Goal: Information Seeking & Learning: Compare options

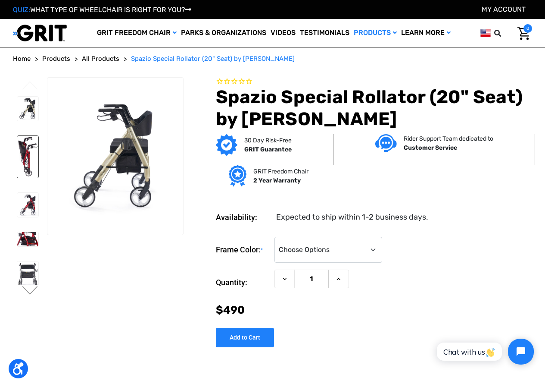
click at [21, 150] on img at bounding box center [27, 157] width 21 height 42
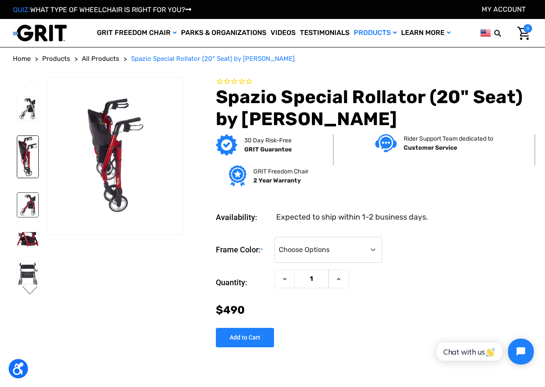
click at [30, 210] on img at bounding box center [27, 205] width 21 height 25
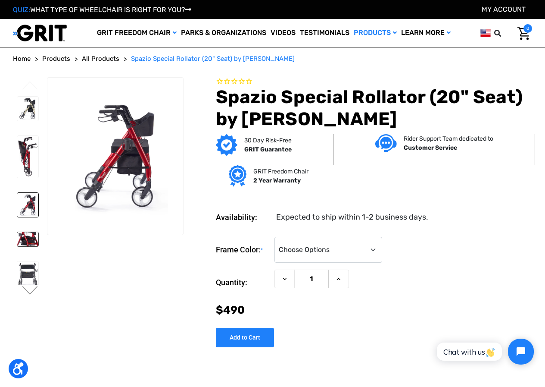
click at [28, 241] on img at bounding box center [27, 239] width 21 height 14
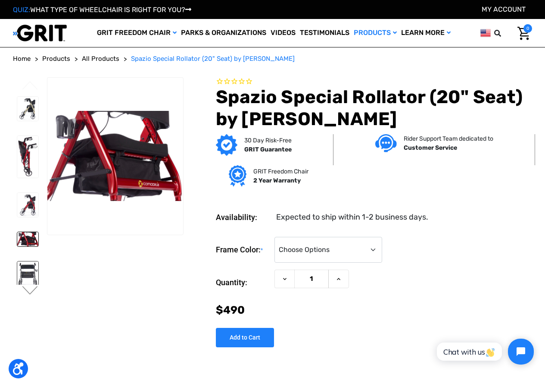
click at [29, 270] on img at bounding box center [27, 274] width 21 height 27
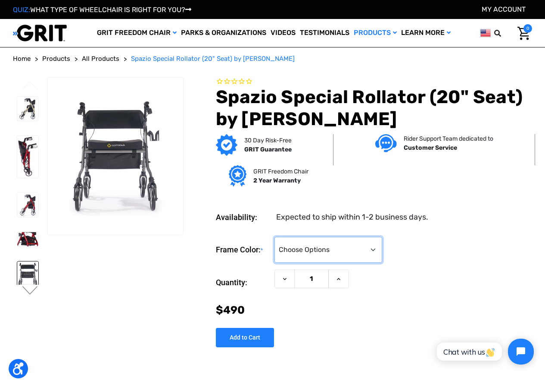
click at [382, 247] on select "Choose Options Metallic Champagne (Unavailable) Metallic Graphite (Unavailable)…" at bounding box center [329, 250] width 108 height 26
click at [163, 256] on section "Previous Next" at bounding box center [98, 207] width 177 height 260
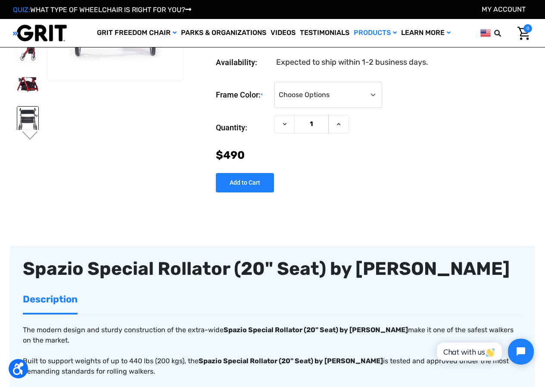
scroll to position [86, 0]
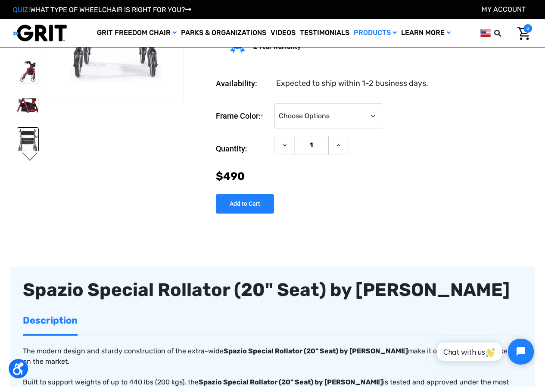
click at [35, 157] on button "Next" at bounding box center [30, 157] width 18 height 10
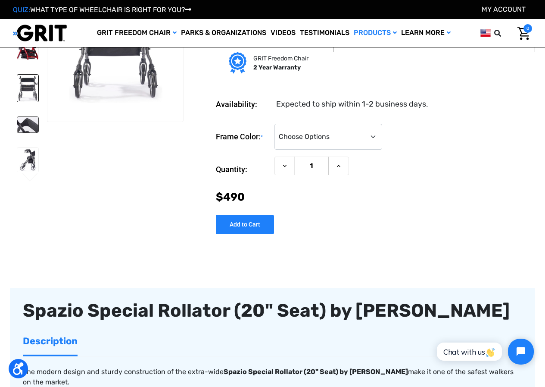
click at [24, 117] on img at bounding box center [27, 125] width 21 height 16
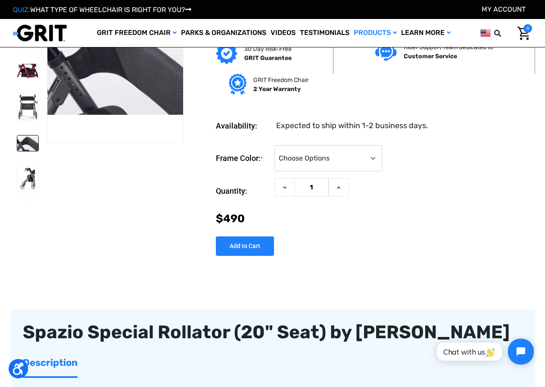
scroll to position [0, 0]
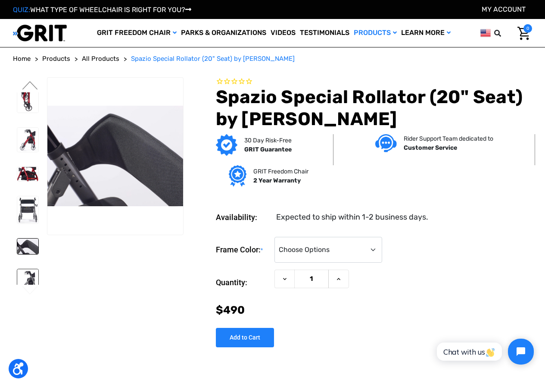
click at [30, 269] on link at bounding box center [28, 281] width 22 height 25
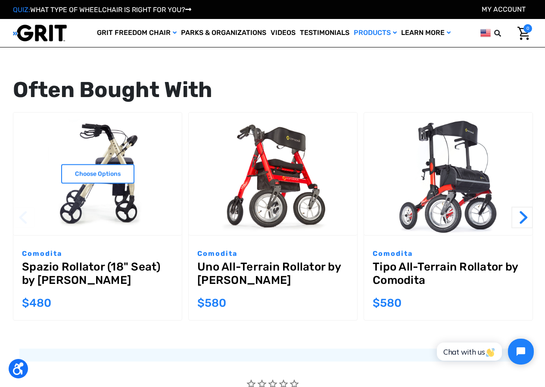
scroll to position [1078, 0]
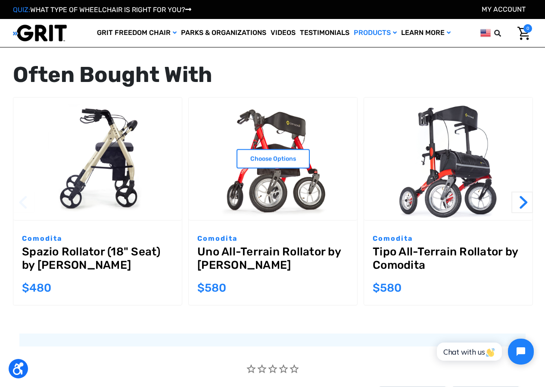
click at [220, 251] on link "Uno All-Terrain Rollator by [PERSON_NAME]" at bounding box center [272, 260] width 151 height 31
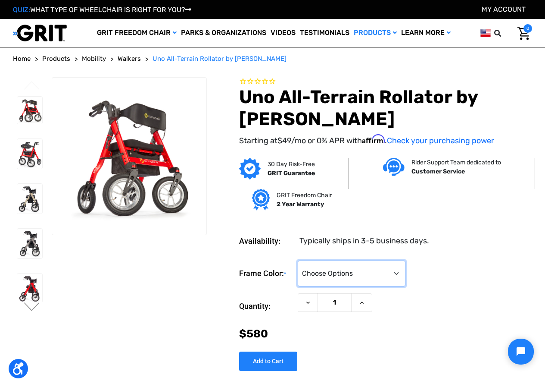
click at [406, 270] on select "Choose Options Metallic Champagne Metallic Graphite Modena Red Modena Yellow" at bounding box center [352, 273] width 108 height 26
click at [319, 260] on select "Choose Options Metallic Champagne Metallic Graphite Modena Red Modena Yellow" at bounding box center [352, 273] width 108 height 26
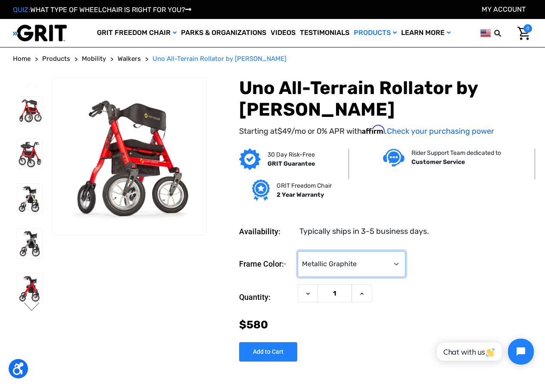
click at [406, 260] on select "Choose Options Metallic Champagne Metallic Graphite Modena Red Modena Yellow" at bounding box center [352, 264] width 108 height 26
select select "1404"
click at [319, 251] on select "Choose Options Metallic Champagne Metallic Graphite Modena Red Modena Yellow" at bounding box center [352, 264] width 108 height 26
click at [21, 160] on img at bounding box center [29, 154] width 25 height 30
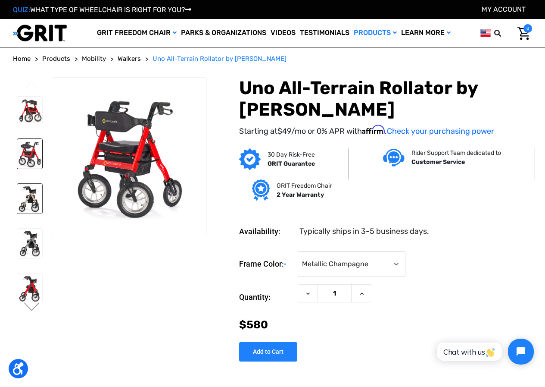
click at [35, 192] on img at bounding box center [29, 199] width 25 height 30
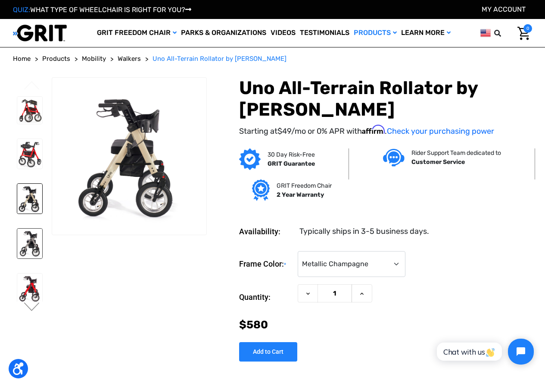
click at [38, 239] on img at bounding box center [29, 244] width 25 height 30
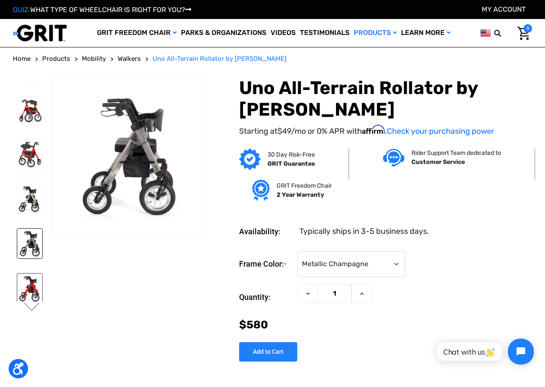
click at [28, 288] on img at bounding box center [29, 288] width 25 height 30
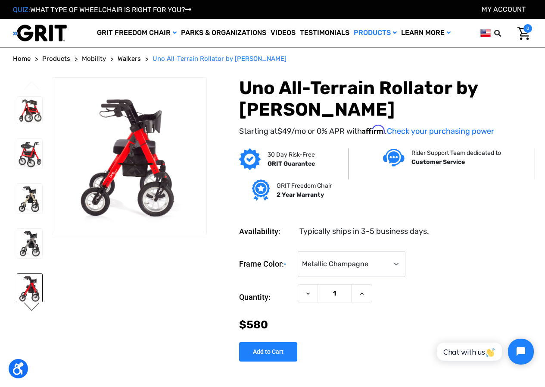
click at [37, 308] on button "Next" at bounding box center [32, 307] width 18 height 10
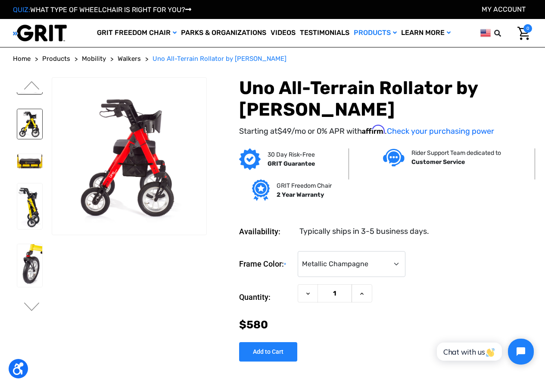
click at [29, 127] on img at bounding box center [29, 124] width 25 height 30
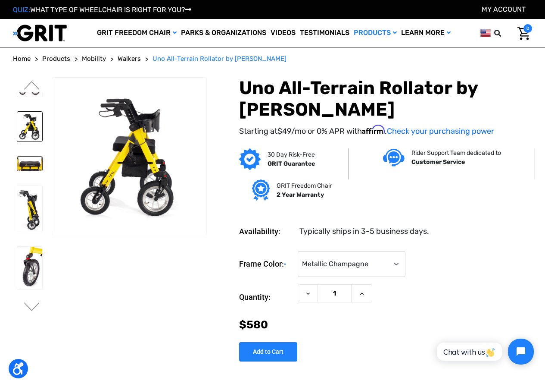
click at [34, 157] on img at bounding box center [29, 164] width 25 height 14
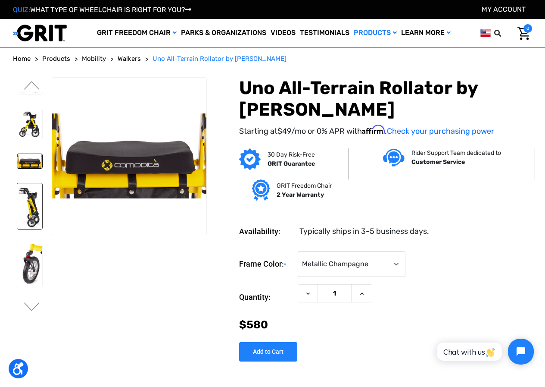
click at [32, 194] on img at bounding box center [29, 206] width 25 height 46
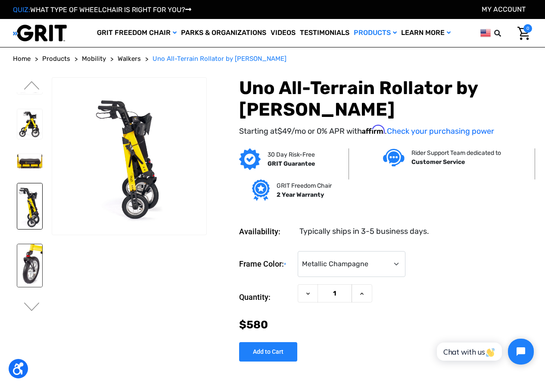
click at [36, 249] on img at bounding box center [29, 265] width 25 height 43
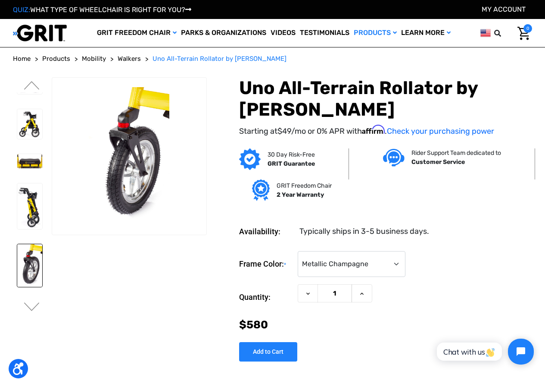
click at [31, 302] on img at bounding box center [29, 319] width 25 height 34
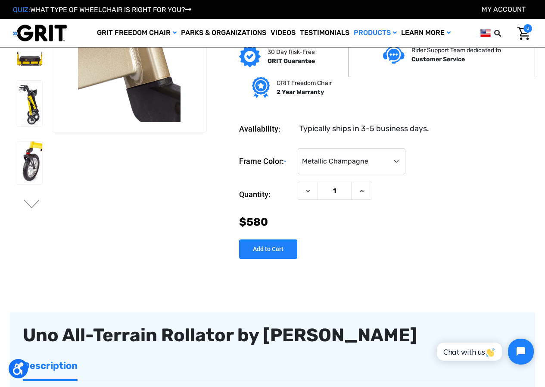
scroll to position [172, 0]
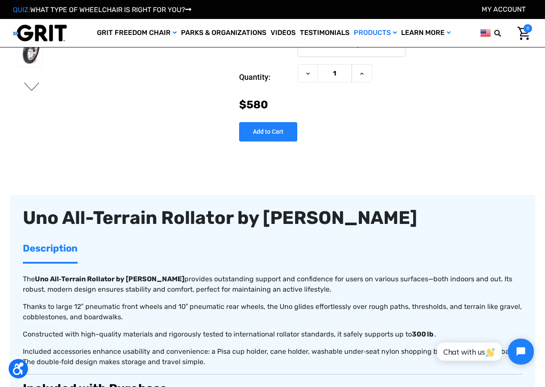
click at [33, 88] on button "Next" at bounding box center [32, 87] width 18 height 10
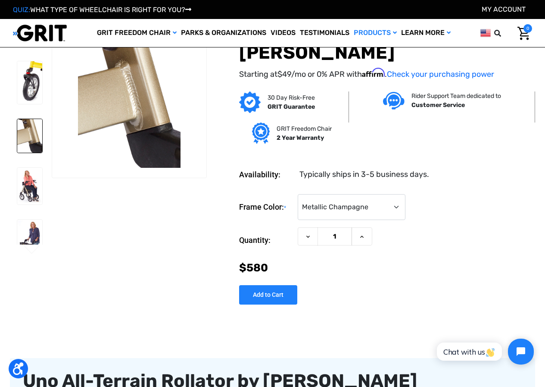
scroll to position [0, 0]
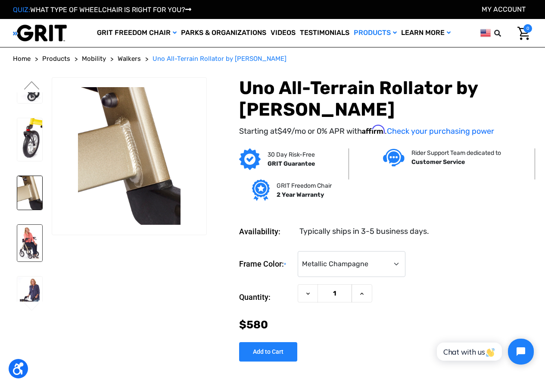
click at [38, 225] on img at bounding box center [29, 243] width 25 height 37
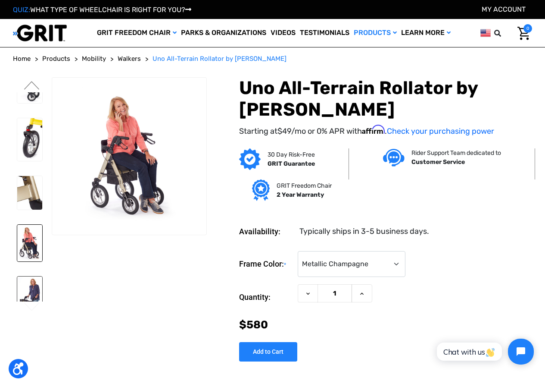
click at [31, 290] on img at bounding box center [29, 299] width 25 height 46
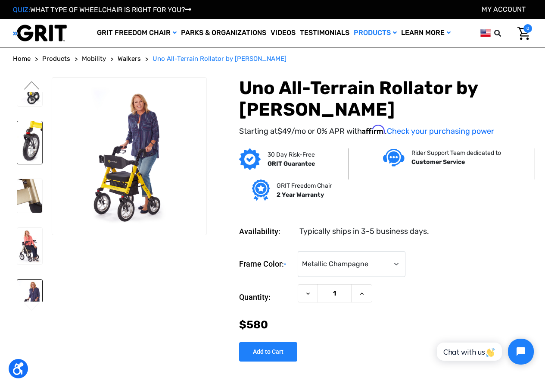
click at [28, 144] on img at bounding box center [29, 142] width 25 height 43
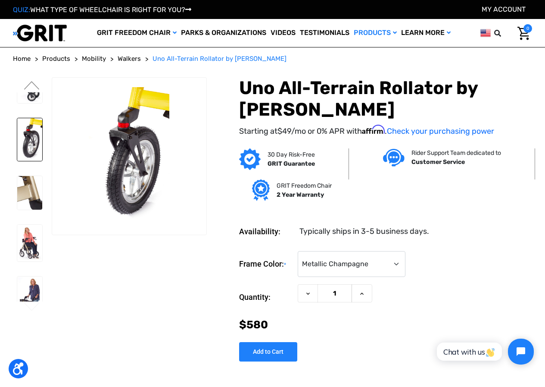
click at [35, 81] on ul "Previous Next" at bounding box center [32, 197] width 39 height 240
click at [31, 78] on ul "Previous Next" at bounding box center [32, 197] width 39 height 240
click at [31, 92] on img at bounding box center [29, 80] width 25 height 46
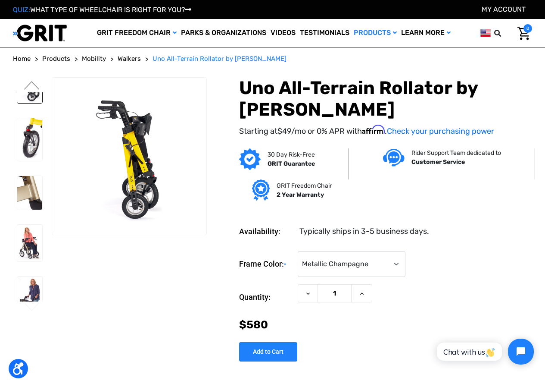
click at [34, 80] on ul "Previous Next" at bounding box center [32, 197] width 39 height 240
click at [31, 78] on ul "Previous Next" at bounding box center [32, 197] width 39 height 240
click at [36, 83] on button "Previous" at bounding box center [32, 86] width 18 height 10
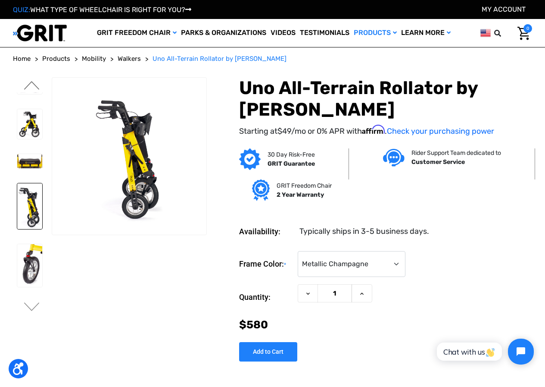
click at [31, 85] on button "Previous" at bounding box center [32, 86] width 18 height 10
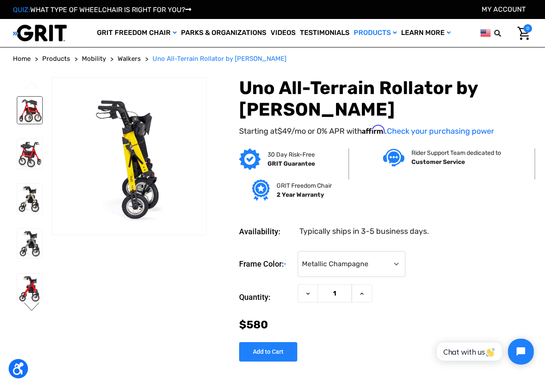
click at [28, 105] on img at bounding box center [29, 111] width 25 height 28
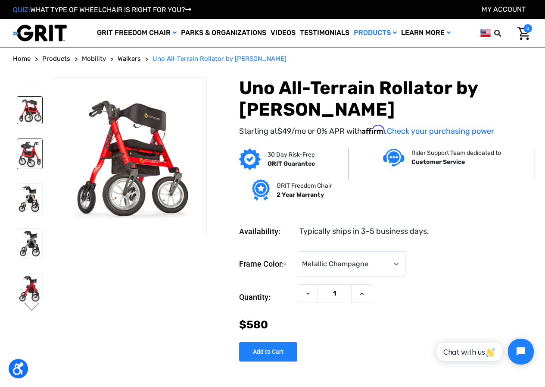
click at [31, 157] on img at bounding box center [29, 154] width 25 height 30
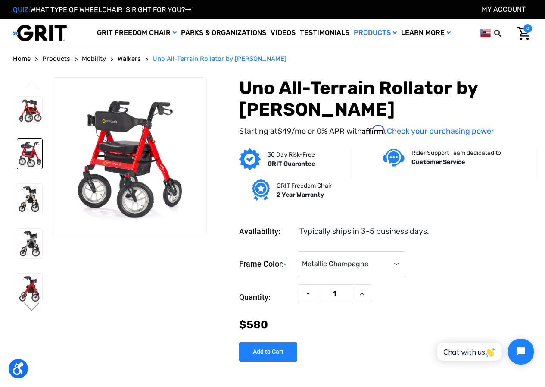
click at [29, 157] on img at bounding box center [29, 154] width 25 height 30
click at [27, 197] on img at bounding box center [29, 199] width 25 height 30
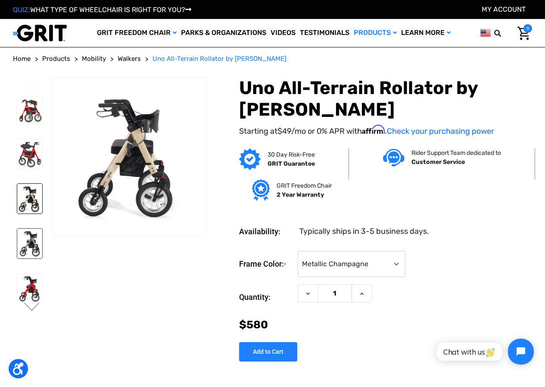
click at [36, 240] on img at bounding box center [29, 244] width 25 height 30
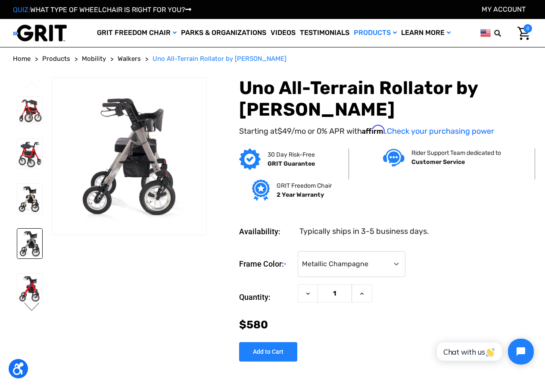
click at [36, 240] on img at bounding box center [29, 244] width 25 height 30
click at [31, 281] on img at bounding box center [29, 288] width 25 height 30
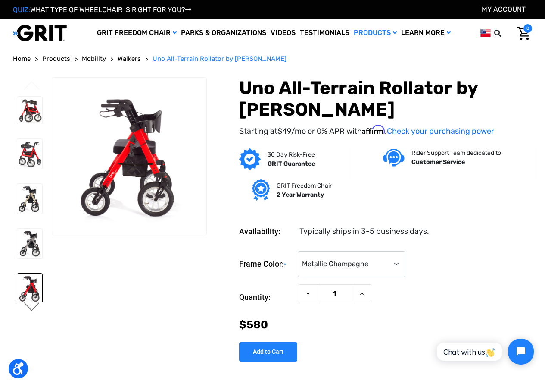
click at [34, 307] on button "Next" at bounding box center [32, 307] width 18 height 10
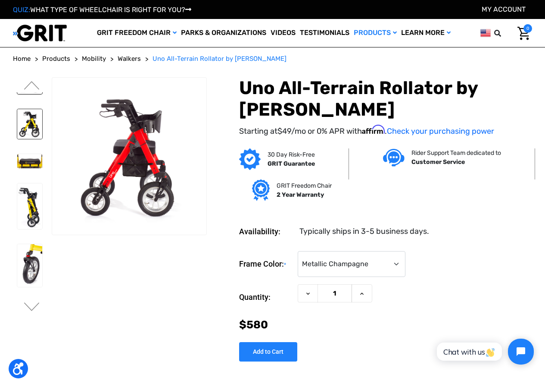
click at [37, 125] on img at bounding box center [29, 124] width 25 height 30
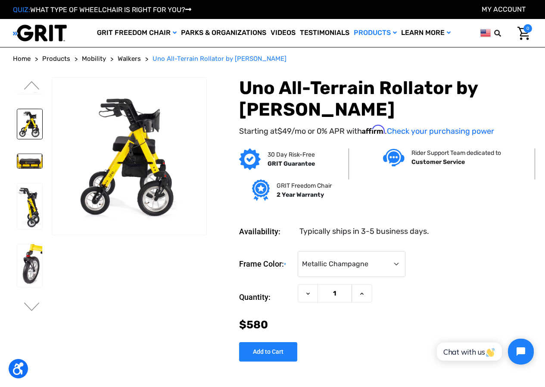
click at [31, 154] on img at bounding box center [29, 161] width 25 height 14
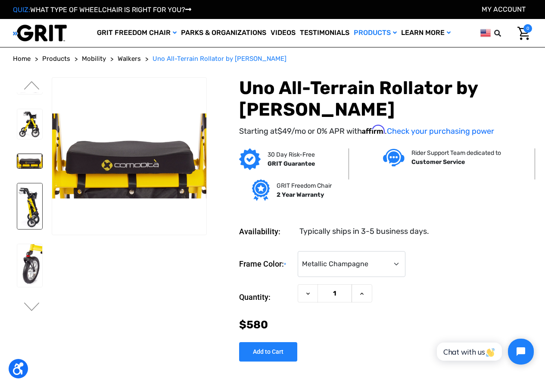
click at [24, 202] on img at bounding box center [29, 206] width 25 height 46
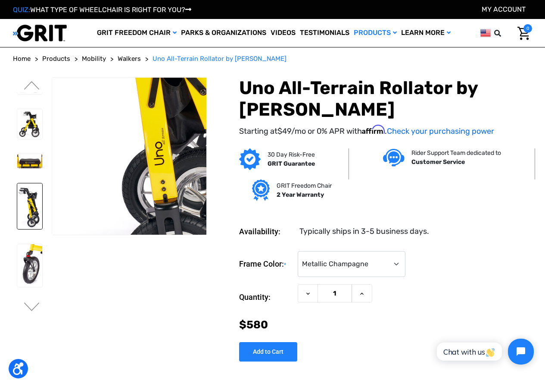
click at [125, 194] on img at bounding box center [150, 62] width 305 height 552
click at [125, 193] on img at bounding box center [151, 63] width 305 height 552
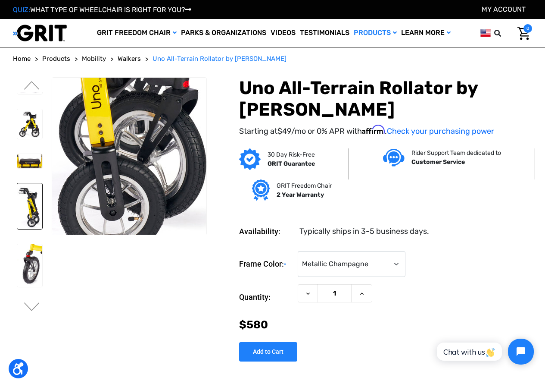
click at [206, 216] on img at bounding box center [87, 5] width 305 height 552
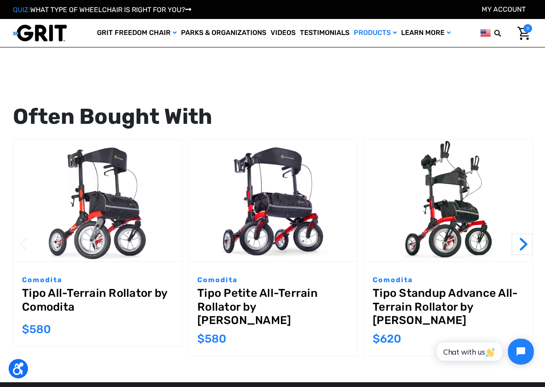
scroll to position [992, 0]
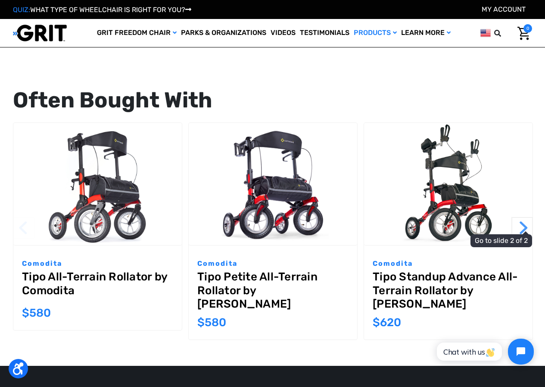
click at [520, 232] on button "Next" at bounding box center [523, 228] width 22 height 22
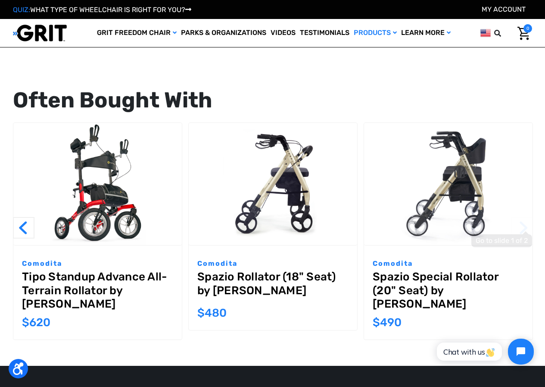
click at [520, 232] on button "Next" at bounding box center [523, 228] width 22 height 22
click at [414, 295] on link "Spazio Special Rollator (20" Seat) by [PERSON_NAME]" at bounding box center [448, 290] width 151 height 41
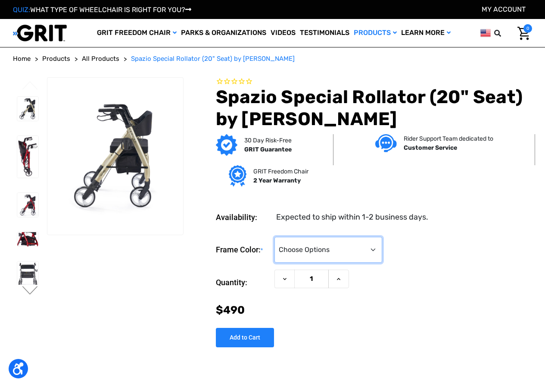
click at [382, 251] on select "Choose Options Metallic Champagne (Unavailable) Metallic Graphite (Unavailable)…" at bounding box center [329, 250] width 108 height 26
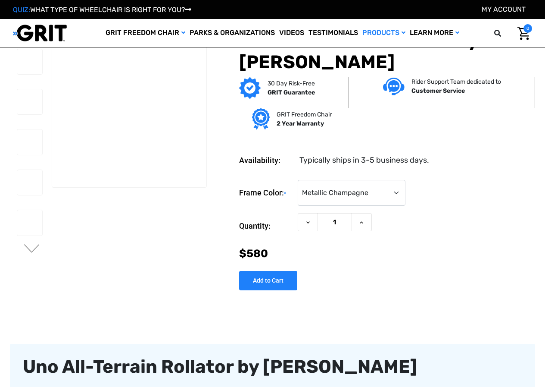
select select "1404"
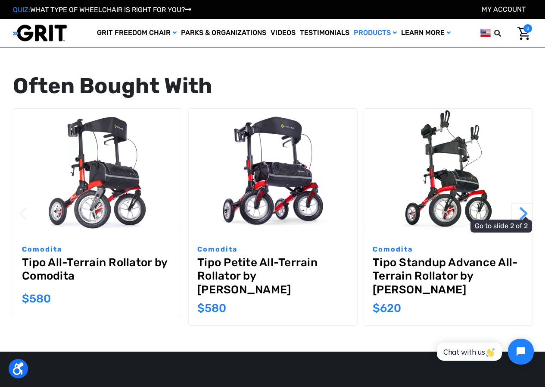
click at [521, 217] on button "Next" at bounding box center [523, 214] width 22 height 22
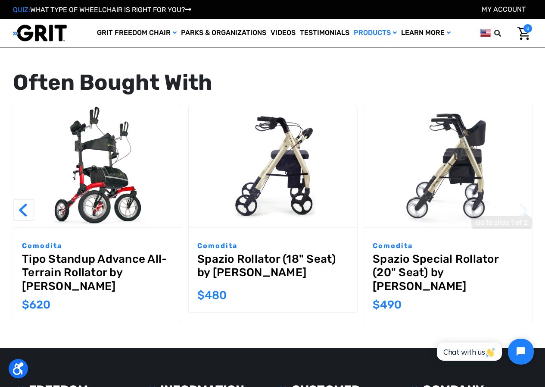
scroll to position [1016, 0]
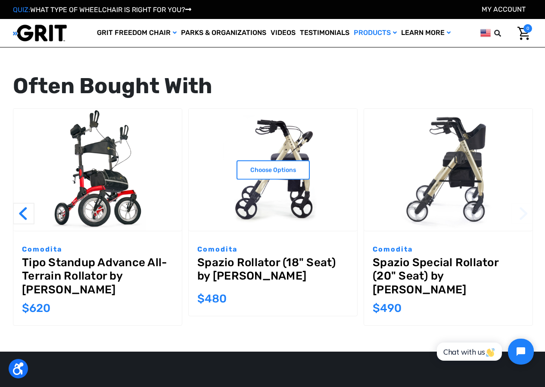
click at [252, 263] on link "Spazio Rollator (18" Seat) by [PERSON_NAME]" at bounding box center [272, 271] width 151 height 31
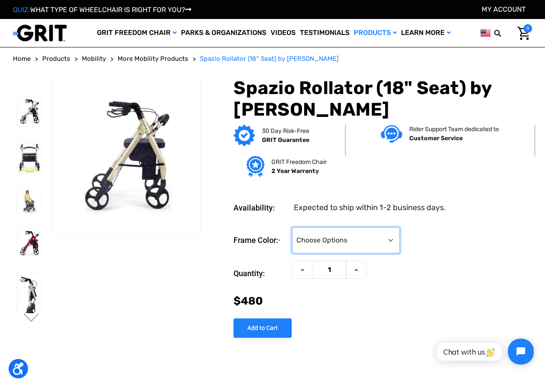
click at [400, 234] on select "Choose Options Metallic Champagne (Unavailable) Graphite Red (Unavailable)" at bounding box center [346, 240] width 108 height 26
click at [478, 272] on div "Quantity: Decrease Quantity of Spazio Rollator (18" Seat) by [PERSON_NAME] 1 In…" at bounding box center [383, 273] width 299 height 26
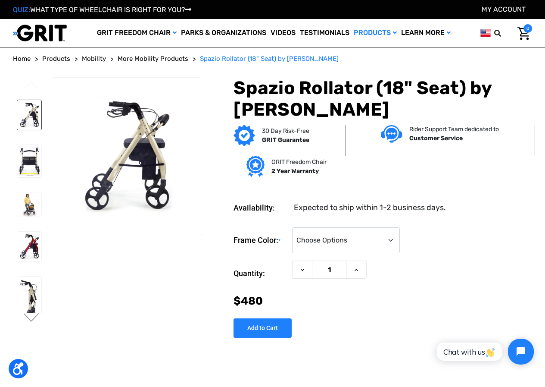
click at [22, 107] on img at bounding box center [29, 115] width 24 height 30
click at [31, 162] on img at bounding box center [29, 159] width 24 height 32
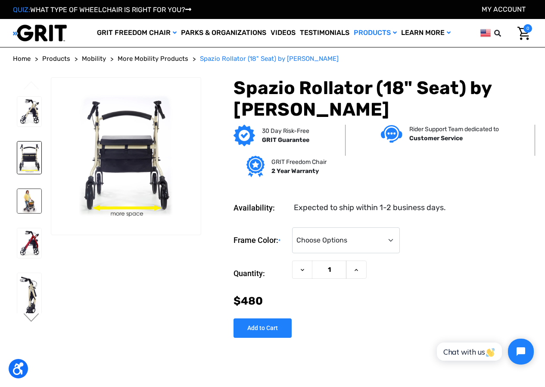
click at [33, 205] on img at bounding box center [29, 201] width 24 height 24
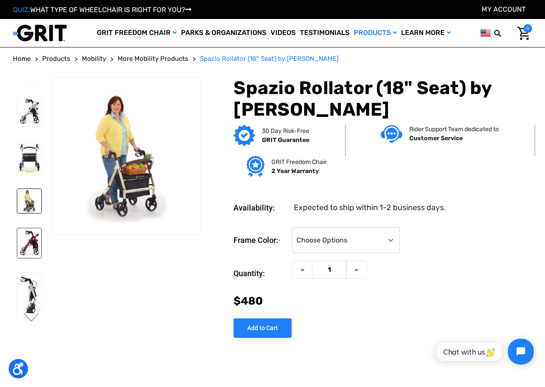
click at [36, 236] on img at bounding box center [29, 243] width 24 height 30
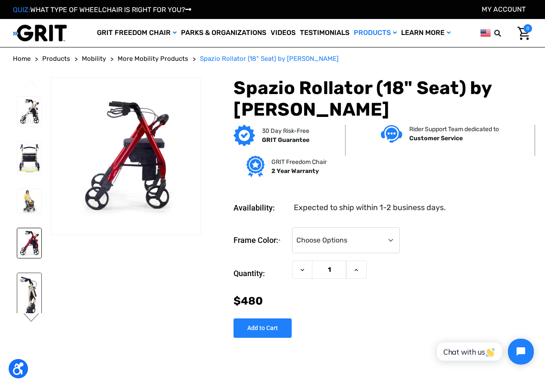
drag, startPoint x: 27, startPoint y: 285, endPoint x: 28, endPoint y: 279, distance: 5.6
click at [27, 284] on img at bounding box center [29, 297] width 24 height 48
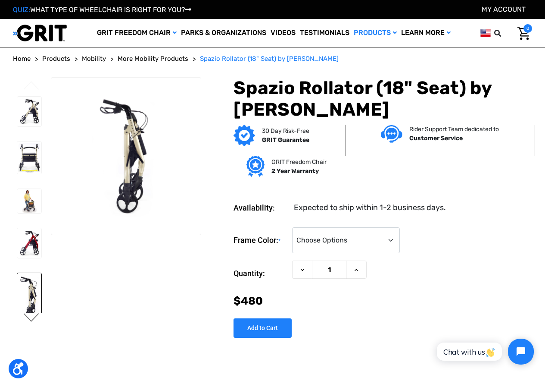
click at [34, 319] on button "Next" at bounding box center [31, 318] width 18 height 10
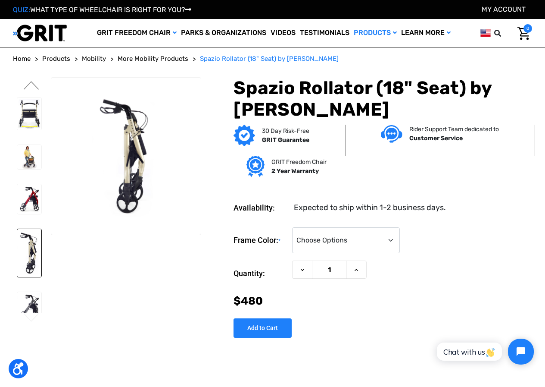
click at [34, 319] on button "Next" at bounding box center [31, 318] width 18 height 10
click at [29, 326] on ul "Previous Next" at bounding box center [32, 202] width 38 height 251
click at [30, 305] on img at bounding box center [29, 307] width 24 height 30
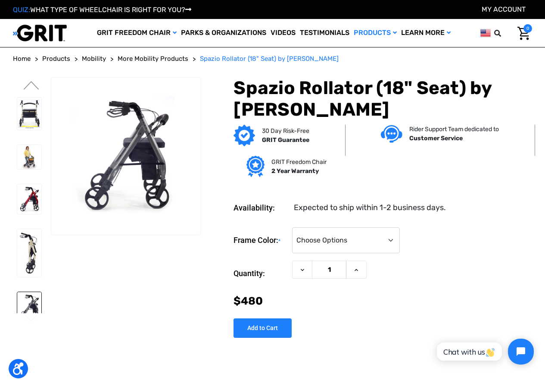
click at [36, 295] on img at bounding box center [29, 307] width 24 height 30
click at [37, 254] on img at bounding box center [29, 253] width 24 height 48
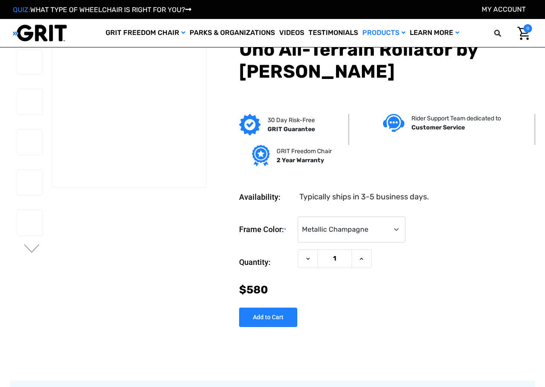
select select "1404"
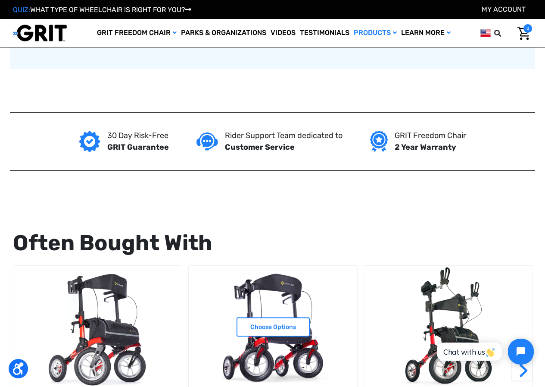
scroll to position [992, 0]
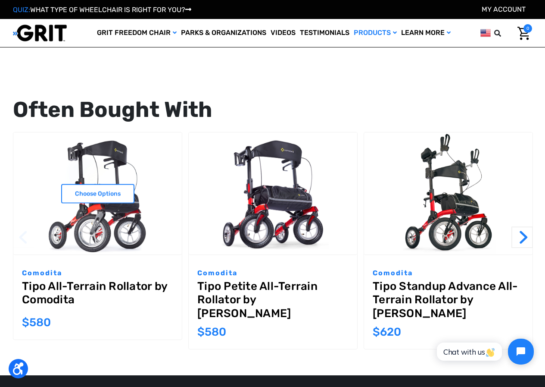
click at [58, 285] on link "Tipo All-Terrain Rollator by Comodita" at bounding box center [97, 294] width 151 height 31
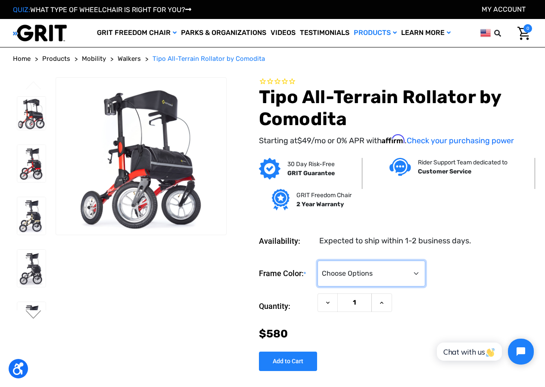
click at [418, 267] on select "Choose Options Metallic Champagne Metallic Graphite Modena Red Modena Yellow" at bounding box center [372, 273] width 108 height 26
select select "1412"
click at [318, 260] on select "Choose Options Metallic Champagne Metallic Graphite Modena Red Modena Yellow" at bounding box center [372, 273] width 108 height 26
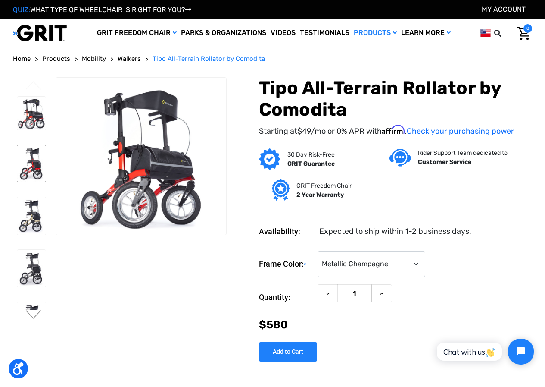
click at [30, 145] on img at bounding box center [31, 163] width 28 height 37
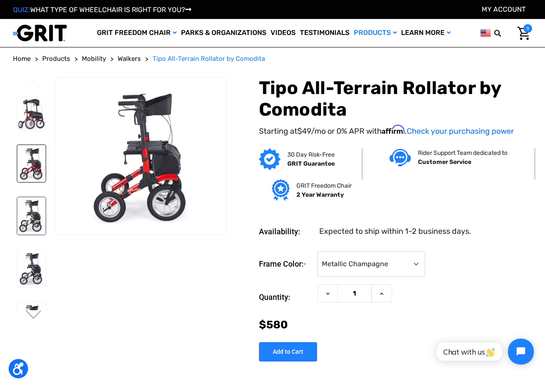
click at [29, 204] on img at bounding box center [31, 215] width 28 height 37
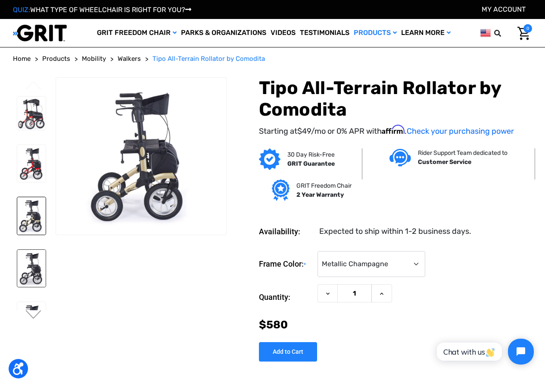
click at [36, 251] on img at bounding box center [31, 268] width 28 height 37
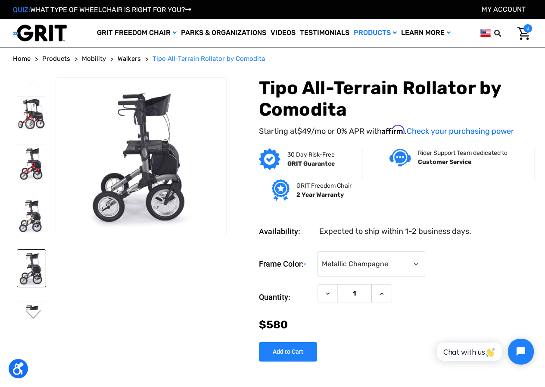
click at [48, 188] on ul "Previous" at bounding box center [34, 201] width 43 height 248
click at [25, 201] on img at bounding box center [31, 215] width 28 height 37
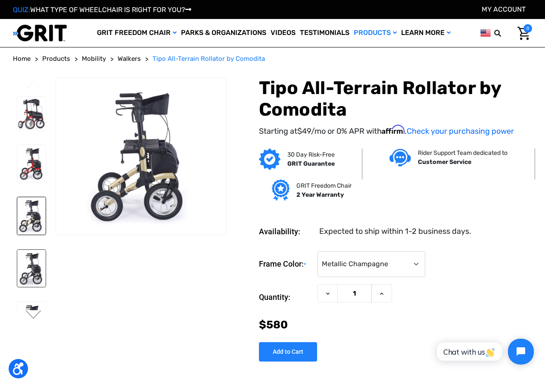
click at [31, 254] on img at bounding box center [31, 268] width 28 height 37
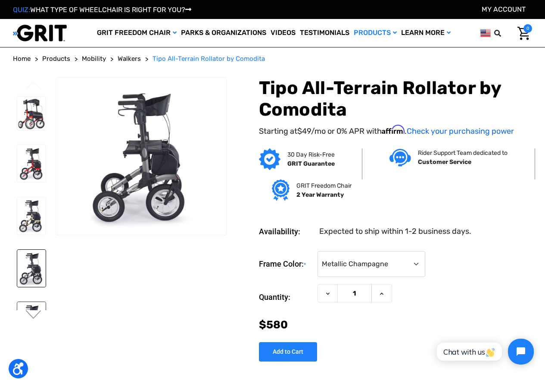
click at [34, 304] on img at bounding box center [31, 320] width 28 height 37
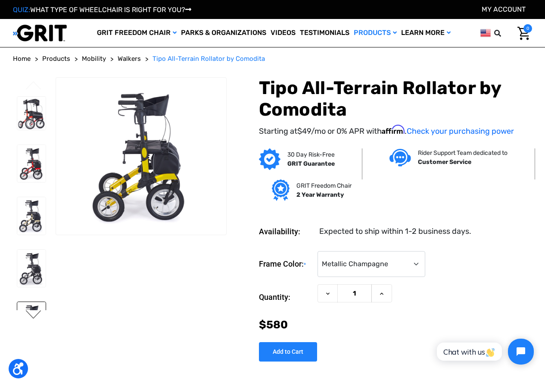
click at [34, 317] on button "Next" at bounding box center [34, 315] width 18 height 10
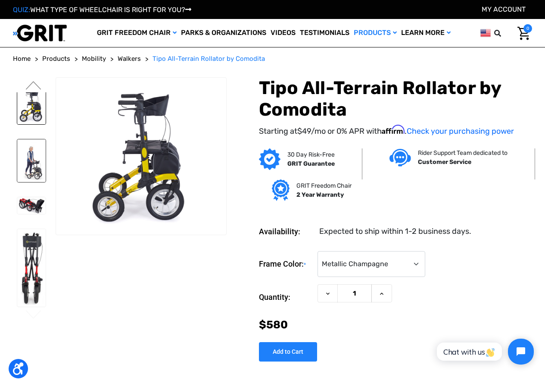
click at [39, 139] on img at bounding box center [31, 160] width 28 height 43
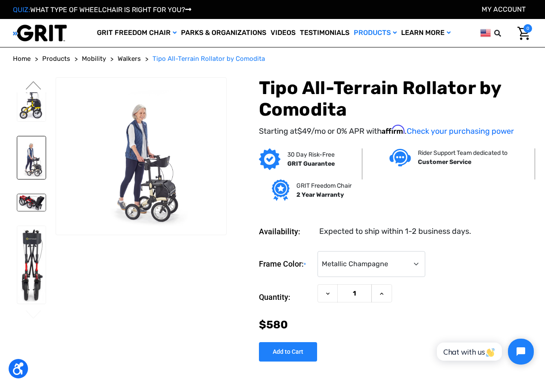
click at [24, 194] on img at bounding box center [31, 202] width 28 height 17
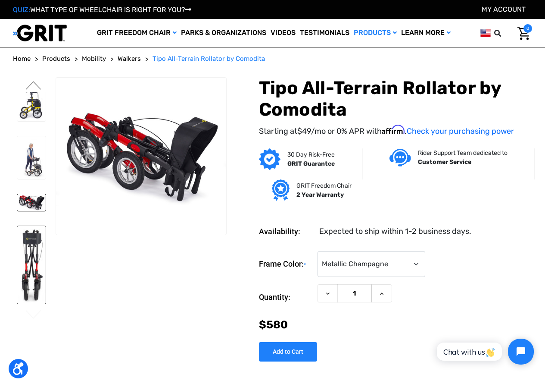
click at [34, 226] on img at bounding box center [31, 265] width 28 height 78
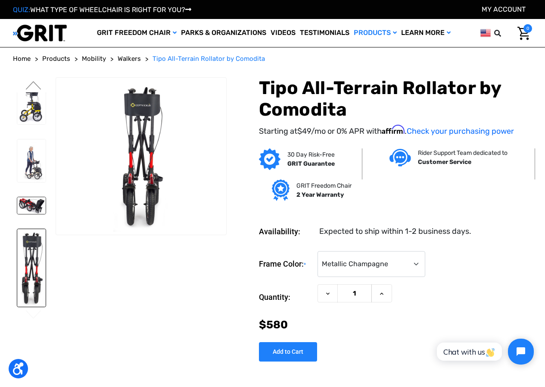
click at [20, 193] on li at bounding box center [31, 205] width 36 height 25
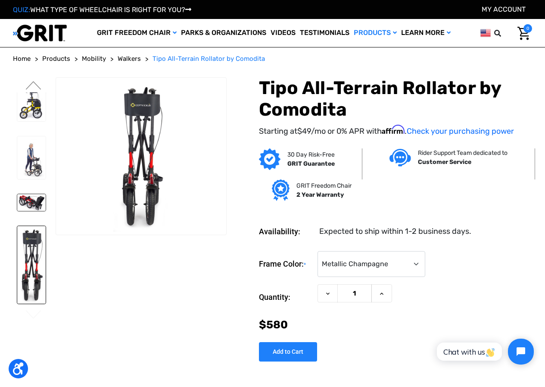
click at [30, 194] on img at bounding box center [31, 202] width 28 height 17
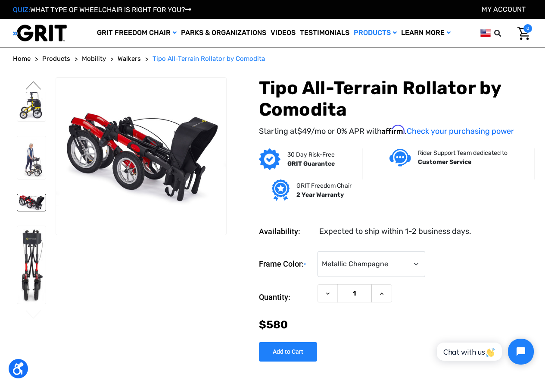
click at [43, 222] on li at bounding box center [31, 265] width 36 height 86
click at [34, 226] on img at bounding box center [31, 265] width 28 height 78
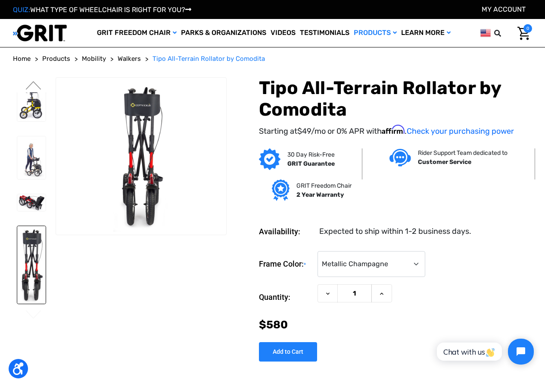
click at [27, 319] on img at bounding box center [31, 341] width 28 height 45
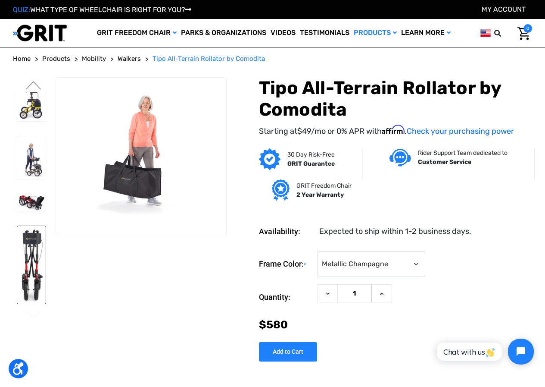
click at [21, 226] on img at bounding box center [31, 265] width 28 height 78
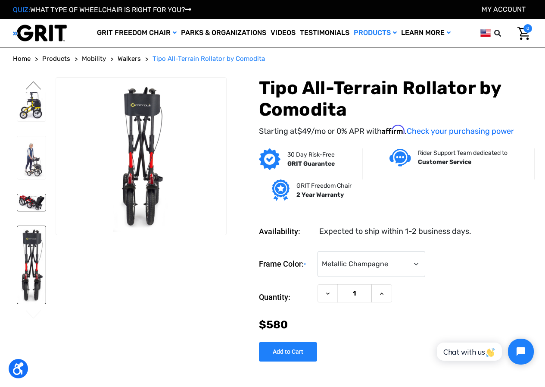
click at [32, 194] on img at bounding box center [31, 202] width 28 height 17
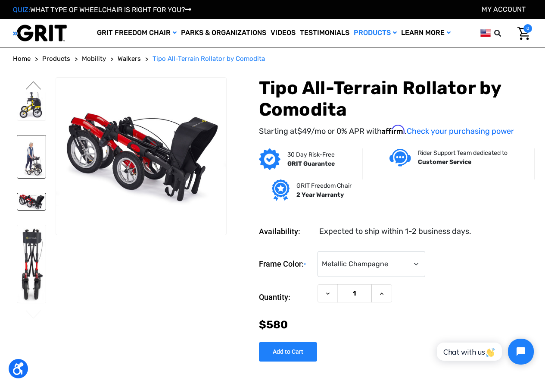
click at [38, 135] on img at bounding box center [31, 156] width 28 height 43
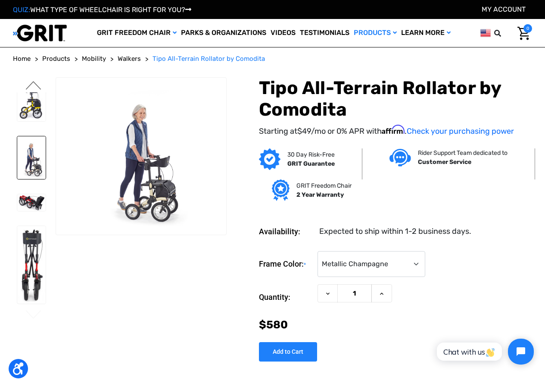
click at [35, 84] on button "Previous" at bounding box center [34, 86] width 18 height 10
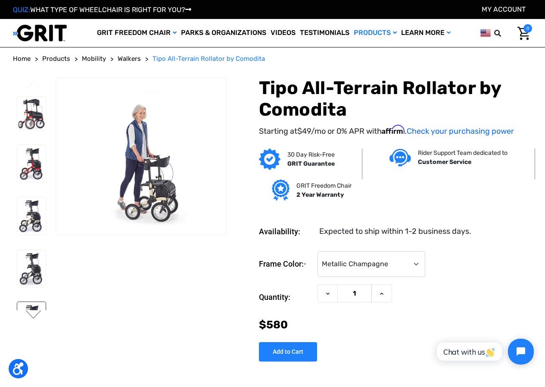
click at [38, 302] on img at bounding box center [31, 320] width 28 height 37
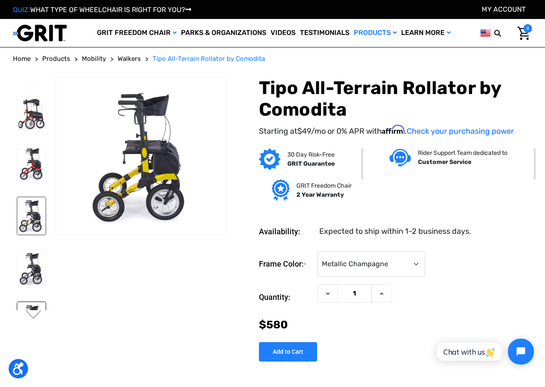
click at [25, 199] on img at bounding box center [31, 215] width 28 height 37
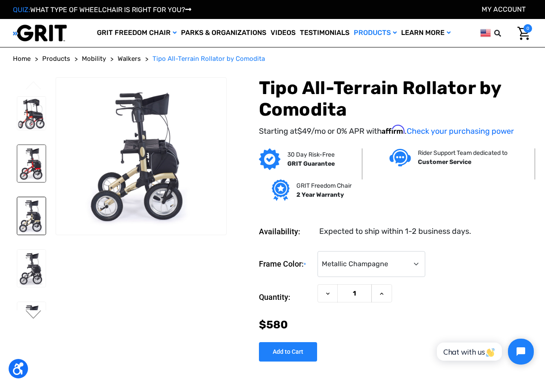
click at [32, 156] on img at bounding box center [31, 163] width 28 height 37
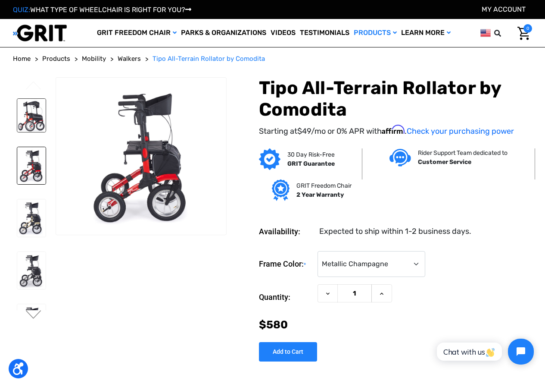
click at [33, 112] on img at bounding box center [31, 116] width 28 height 34
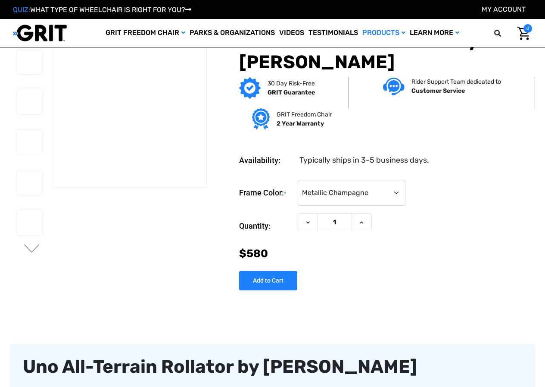
select select "1404"
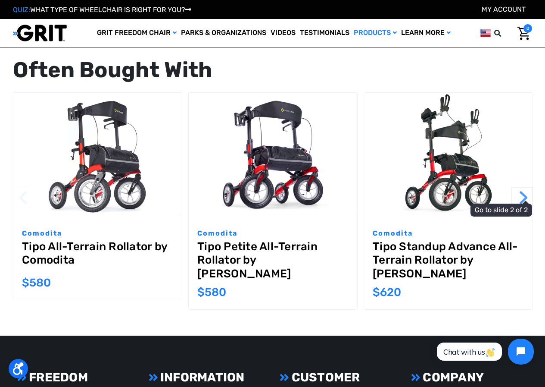
click at [523, 196] on button "Next" at bounding box center [523, 198] width 22 height 22
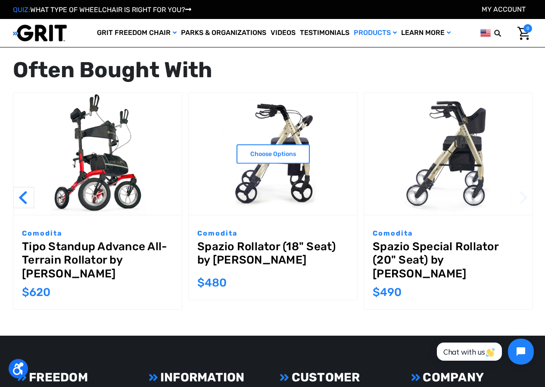
click at [260, 198] on img at bounding box center [273, 154] width 169 height 122
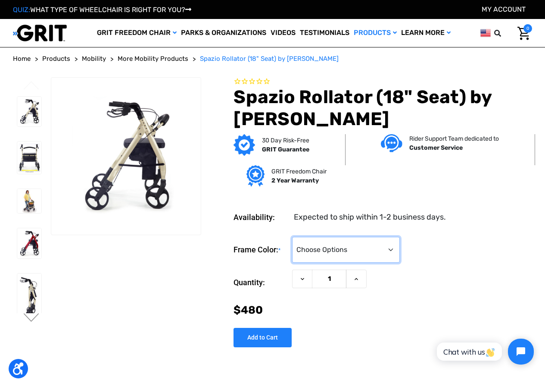
click at [400, 252] on select "Choose Options Metallic Champagne (Unavailable) Graphite Red (Unavailable)" at bounding box center [346, 250] width 108 height 26
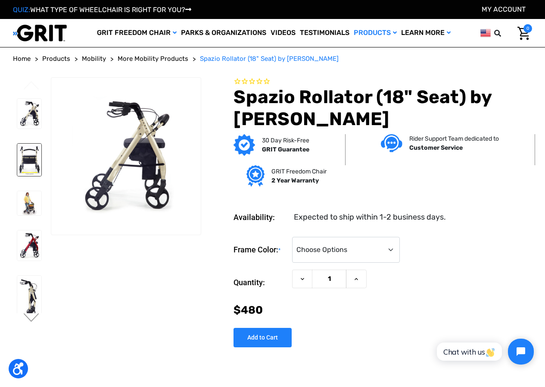
click at [25, 150] on img at bounding box center [29, 160] width 24 height 32
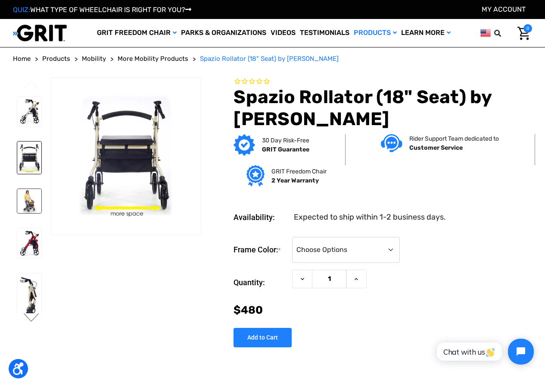
click at [33, 200] on img at bounding box center [29, 201] width 24 height 24
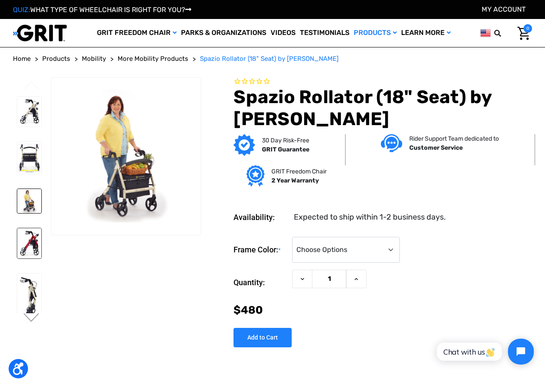
click at [32, 244] on img at bounding box center [29, 243] width 24 height 30
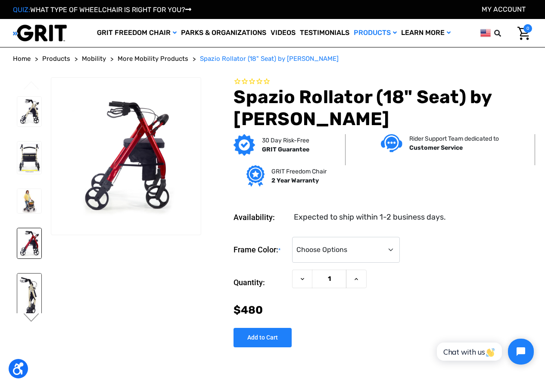
click at [29, 291] on img at bounding box center [29, 297] width 24 height 48
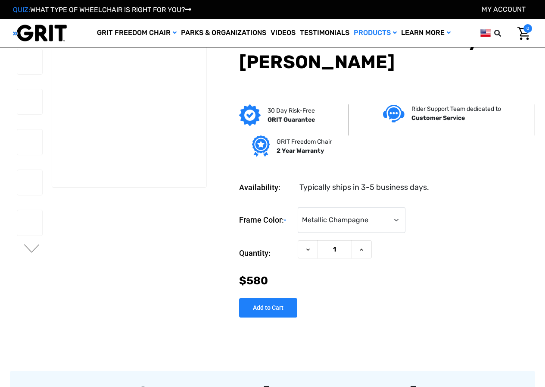
select select "1404"
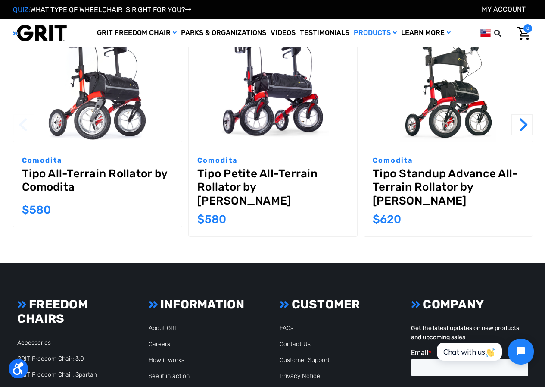
scroll to position [1121, 0]
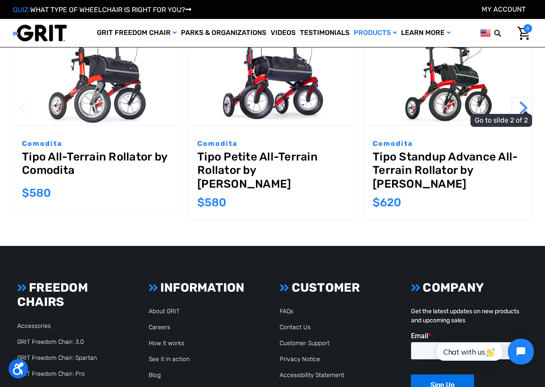
click at [523, 107] on button "Next" at bounding box center [523, 108] width 22 height 22
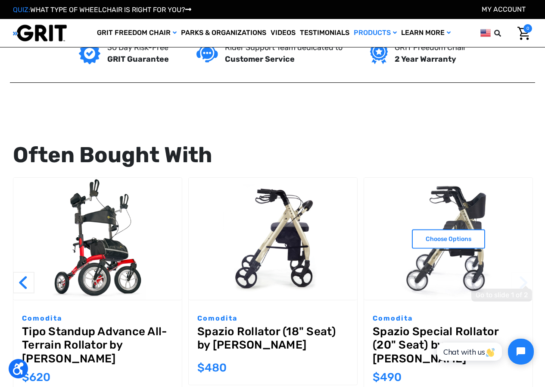
scroll to position [949, 0]
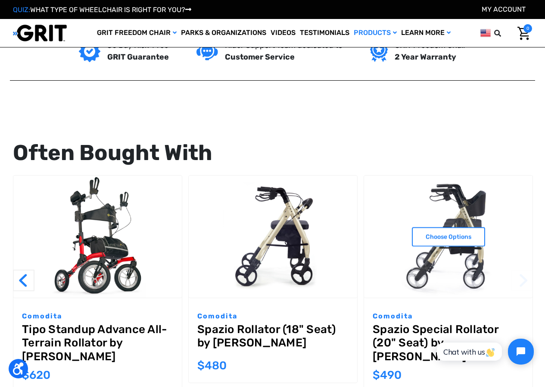
click at [467, 267] on img at bounding box center [448, 237] width 169 height 122
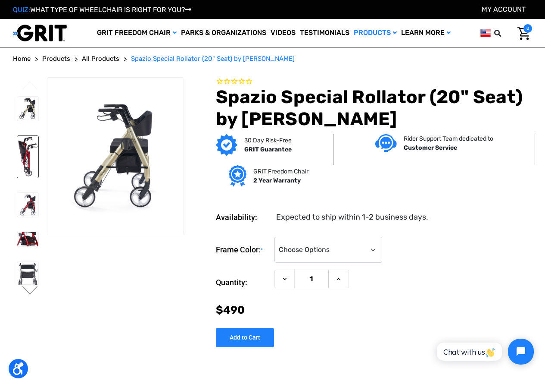
click at [26, 154] on img at bounding box center [27, 157] width 21 height 42
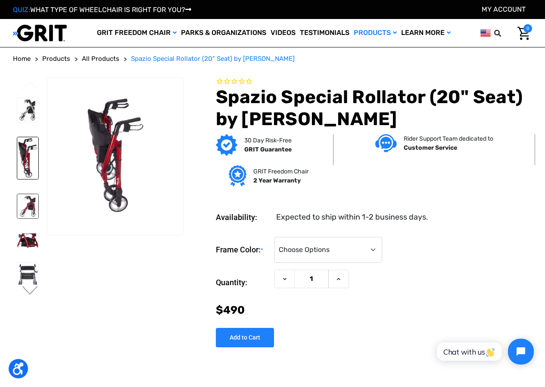
click at [31, 210] on img at bounding box center [27, 206] width 21 height 25
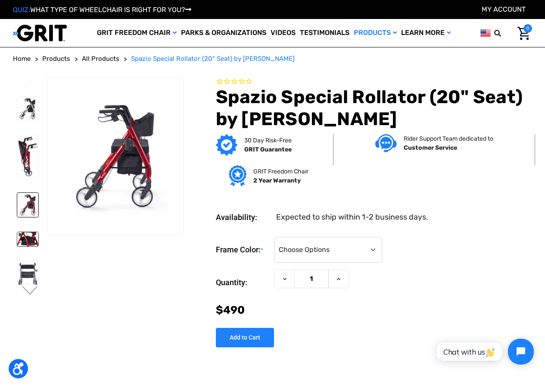
click at [36, 236] on img at bounding box center [27, 239] width 21 height 14
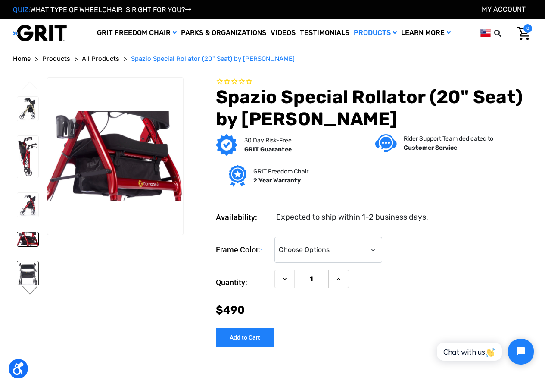
click at [24, 265] on img at bounding box center [27, 274] width 21 height 27
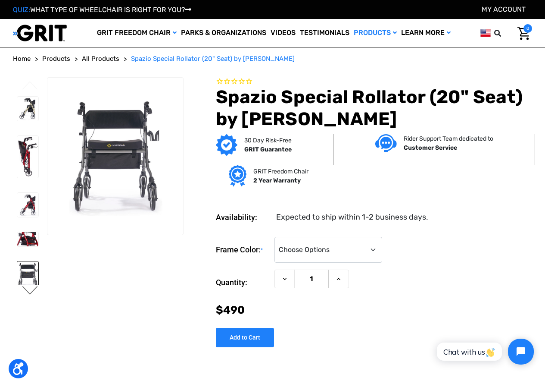
click at [31, 288] on button "Next" at bounding box center [30, 291] width 18 height 10
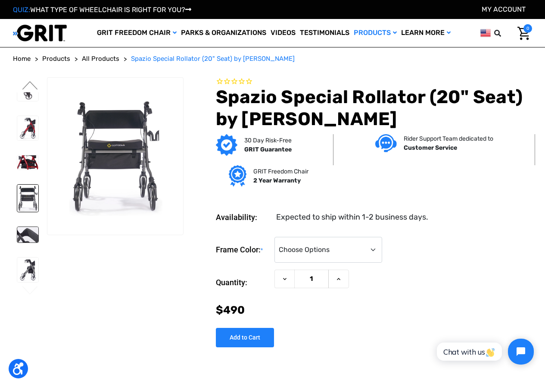
click at [26, 234] on img at bounding box center [27, 235] width 21 height 16
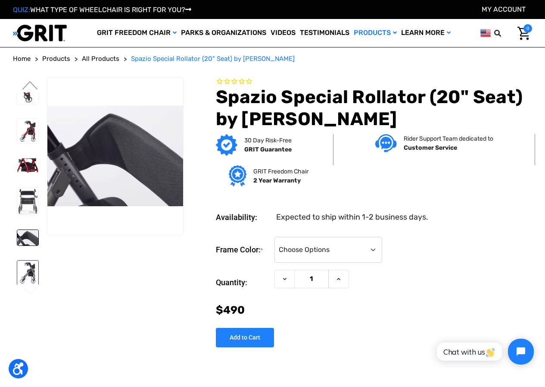
click at [30, 260] on img at bounding box center [27, 272] width 21 height 25
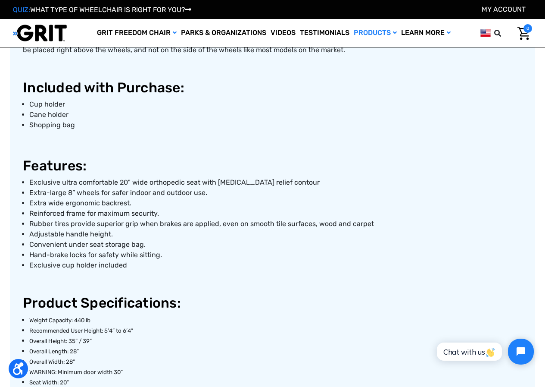
scroll to position [216, 0]
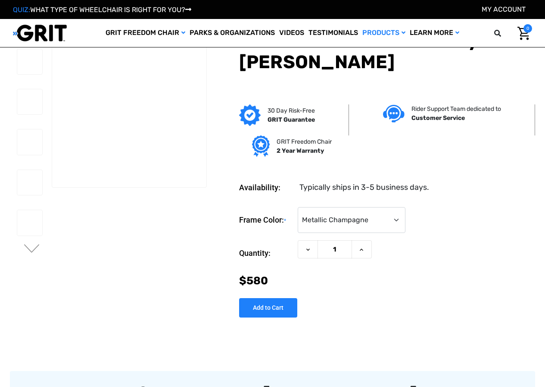
select select "1404"
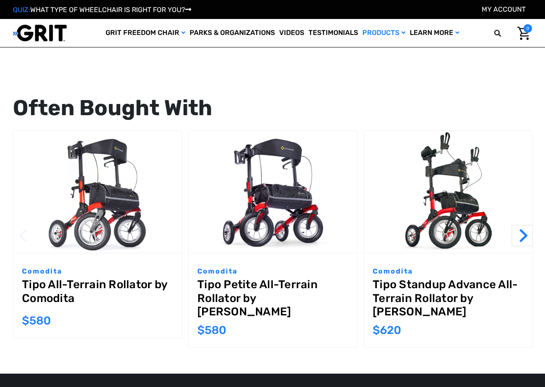
scroll to position [987, 0]
